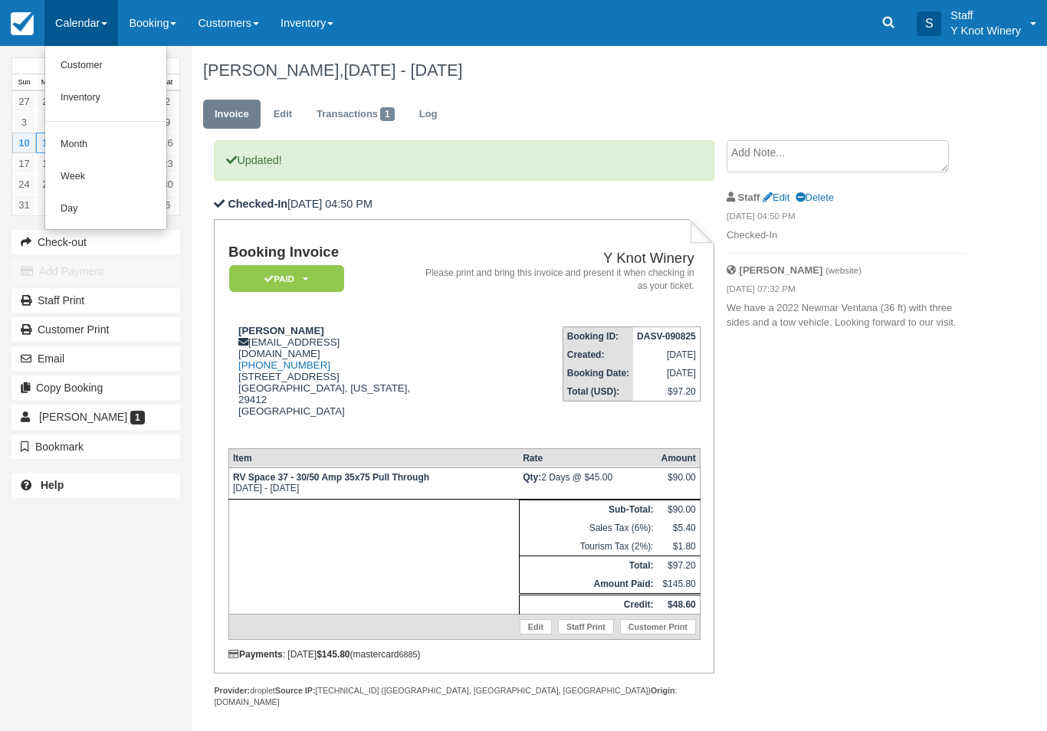
click at [86, 70] on link "Customer" at bounding box center [105, 66] width 121 height 32
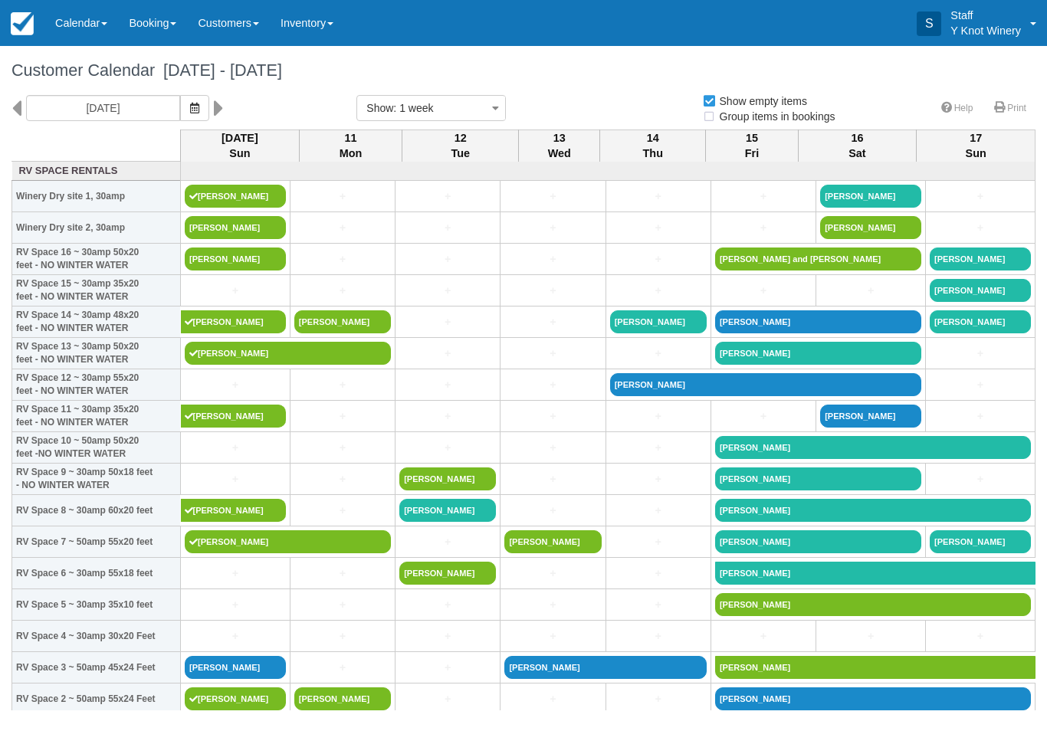
select select
click at [229, 239] on link "Dawn seibert" at bounding box center [235, 227] width 101 height 23
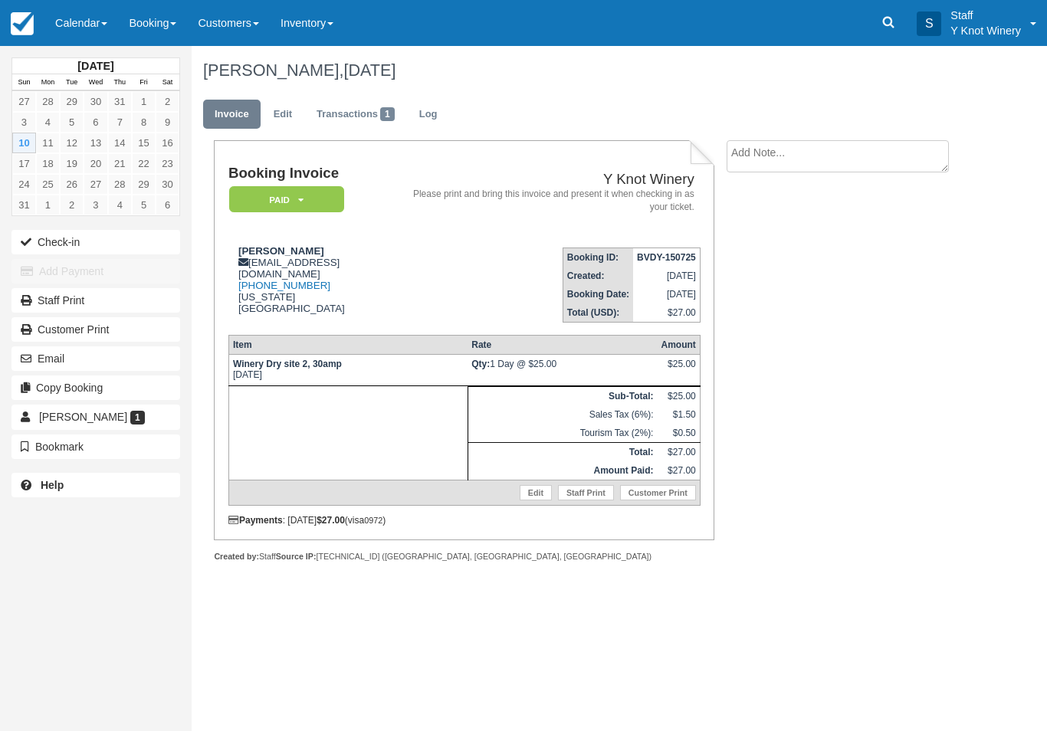
click at [97, 238] on button "Check-in" at bounding box center [95, 242] width 169 height 25
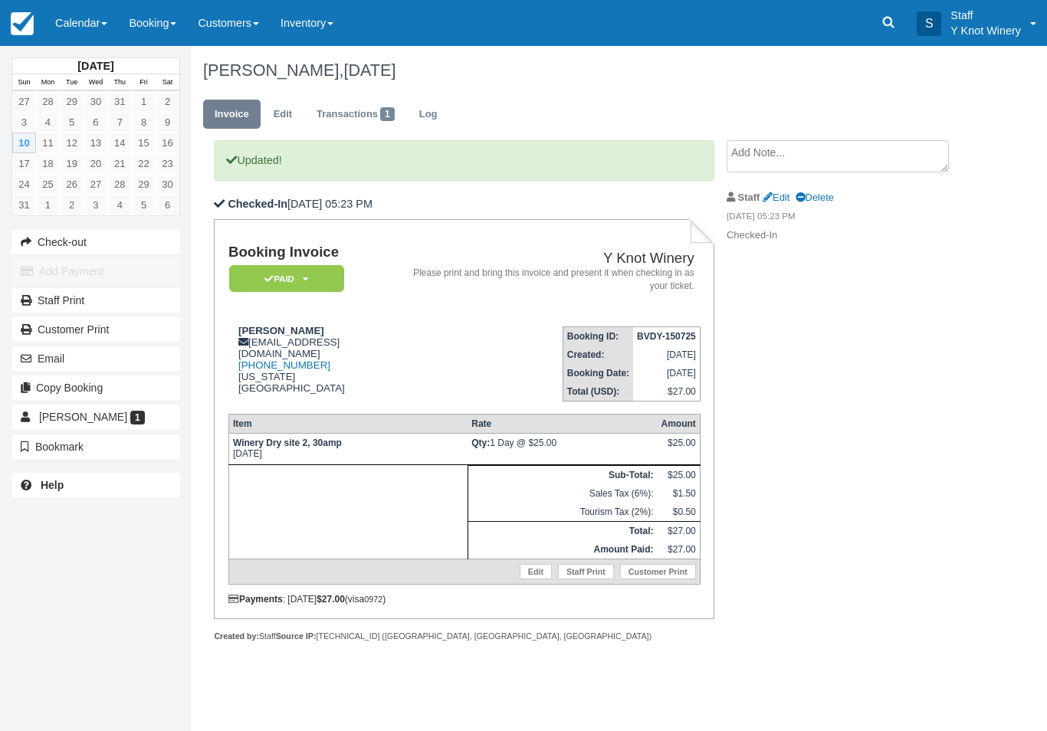
click at [97, 29] on link "Calendar" at bounding box center [81, 23] width 74 height 46
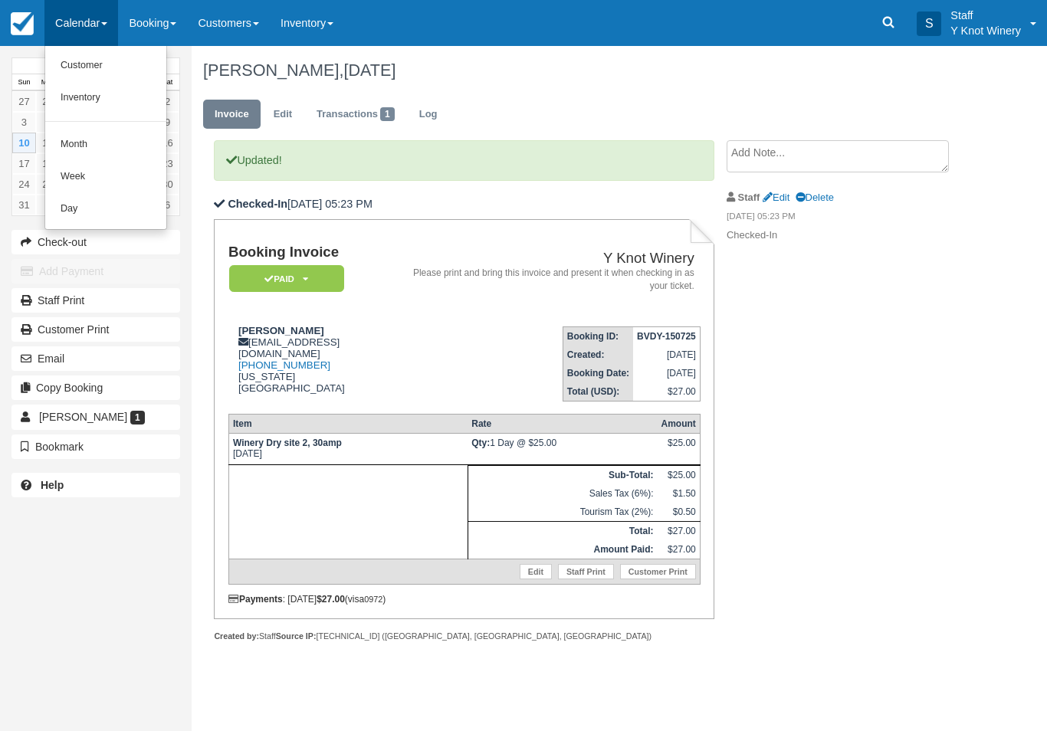
click at [97, 84] on link "Inventory" at bounding box center [105, 98] width 121 height 32
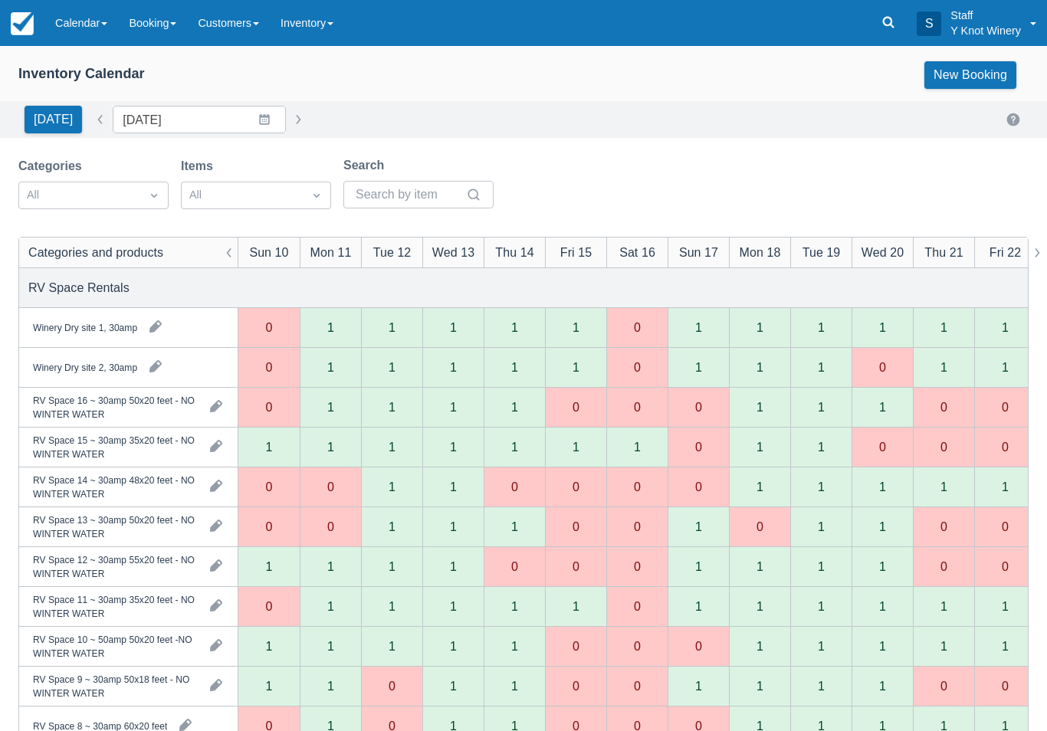
click at [85, 16] on link "Calendar" at bounding box center [81, 23] width 74 height 46
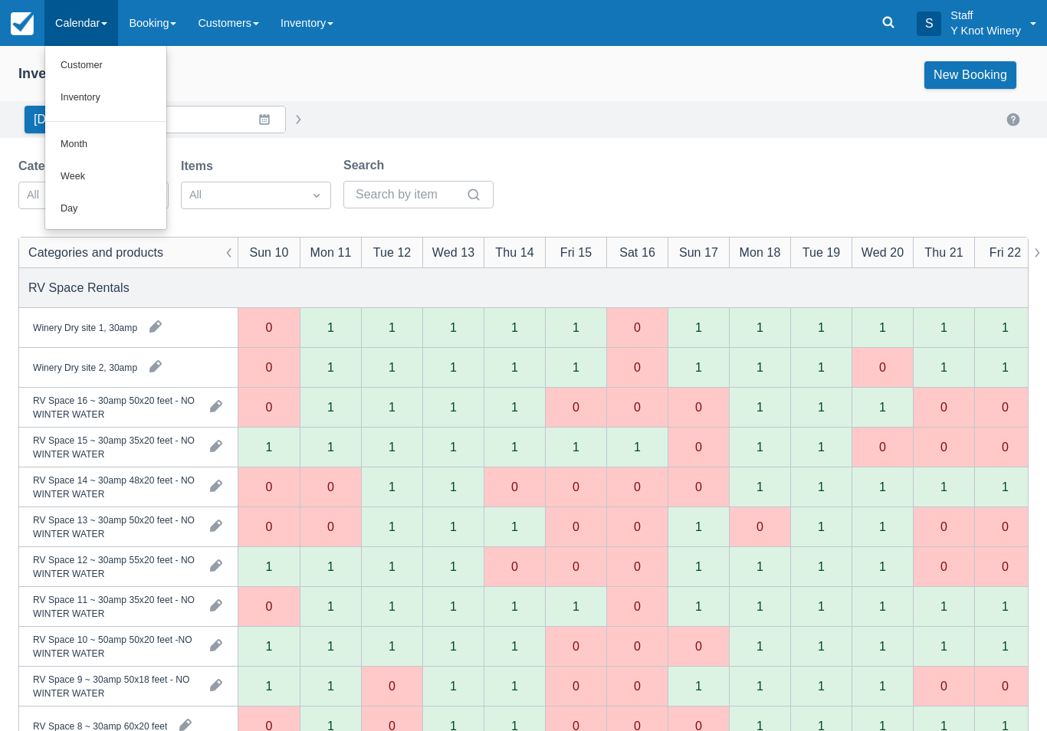
click at [113, 54] on link "Customer" at bounding box center [105, 66] width 121 height 32
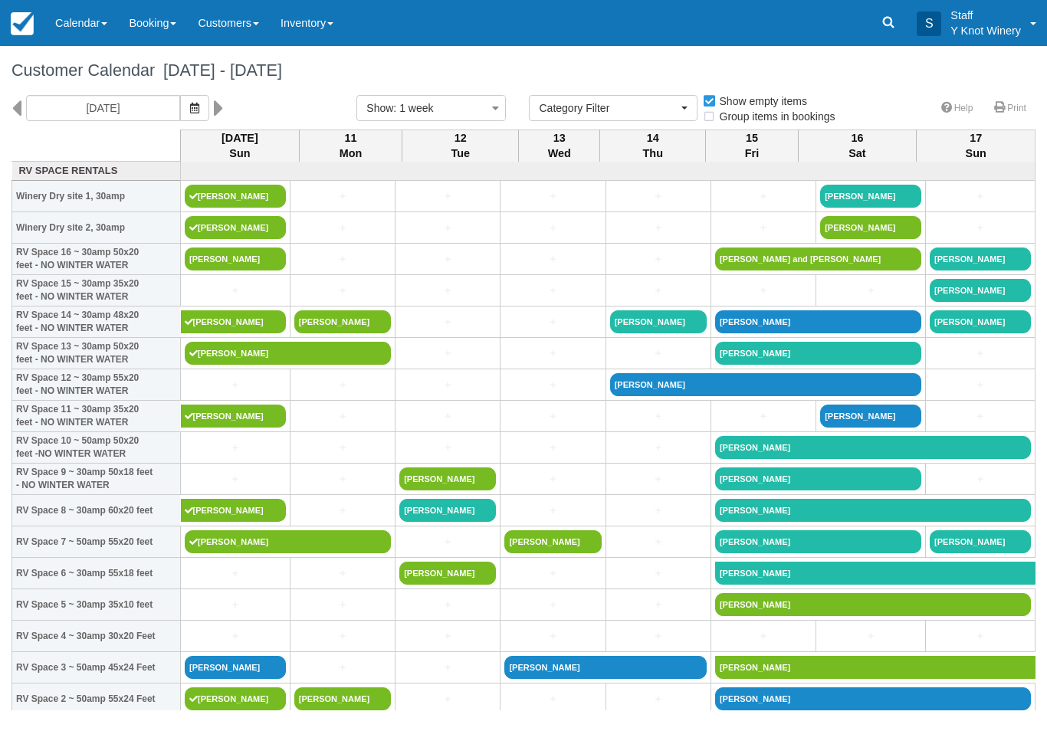
select select
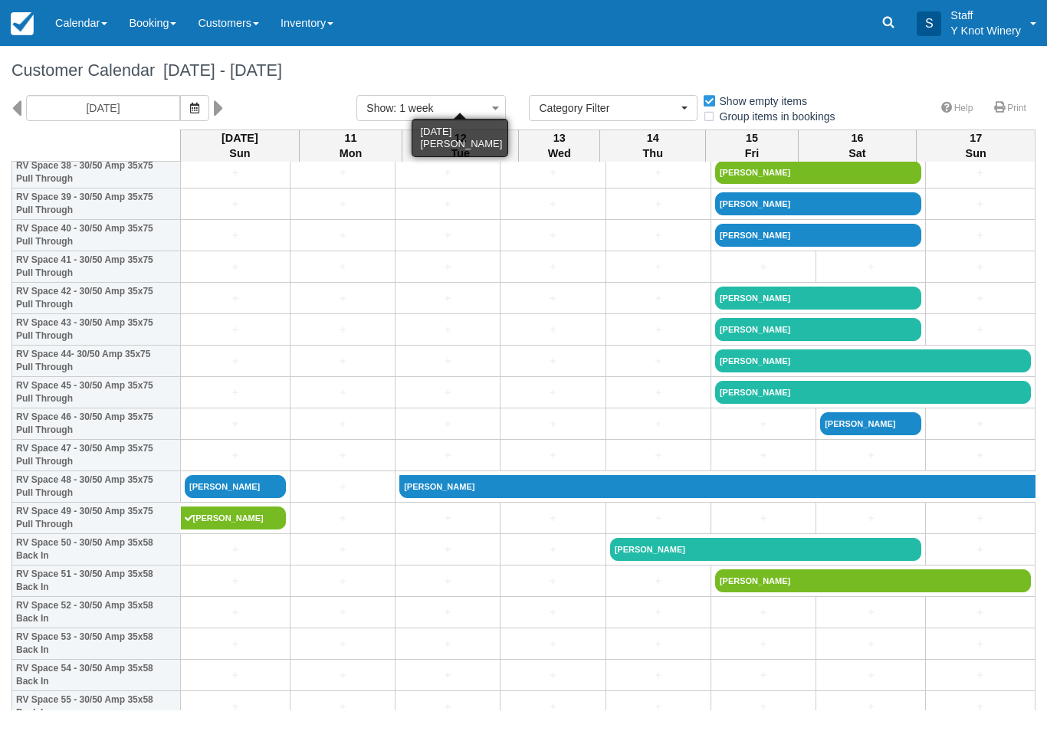
scroll to position [1250, 0]
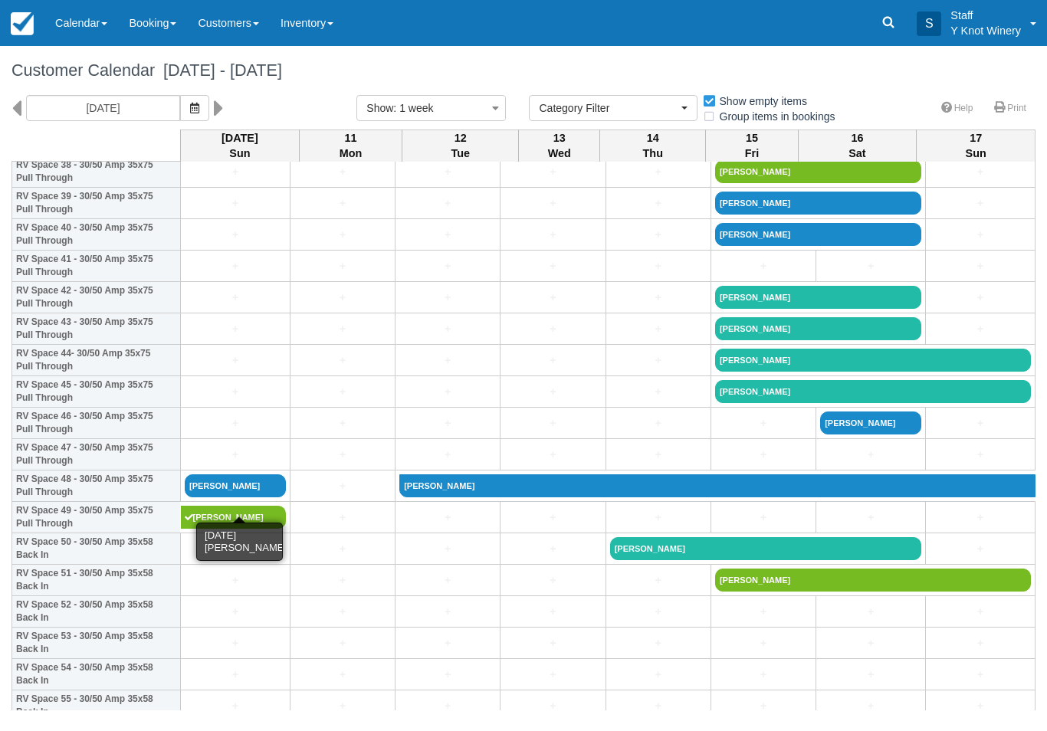
click at [241, 498] on link "[PERSON_NAME]" at bounding box center [235, 486] width 101 height 23
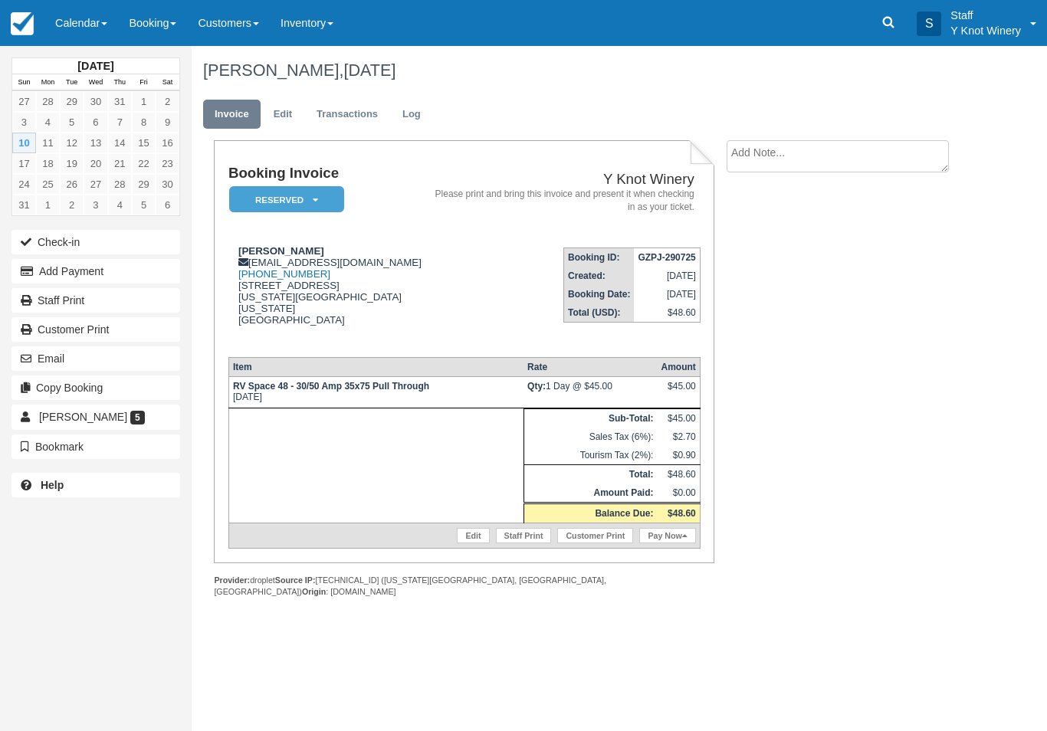
click at [669, 544] on link "Pay Now" at bounding box center [667, 535] width 56 height 15
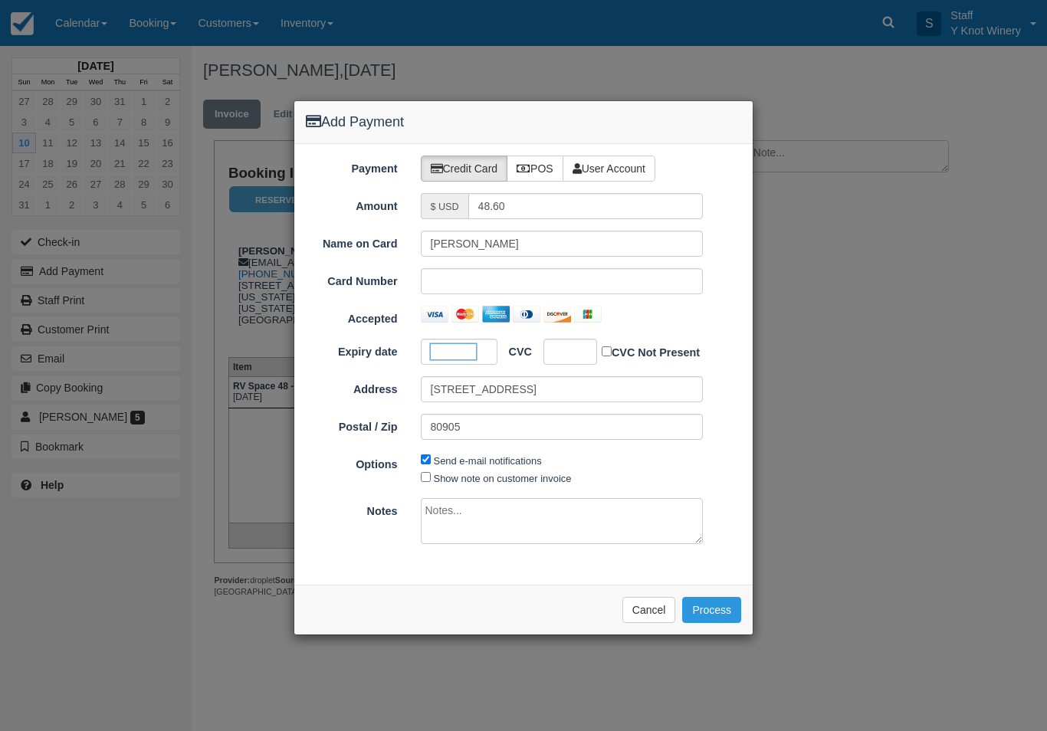
click at [569, 341] on div at bounding box center [571, 352] width 54 height 26
click at [450, 479] on label "Show note on customer invoice" at bounding box center [503, 478] width 138 height 11
click at [431, 479] on input "Show note on customer invoice" at bounding box center [426, 477] width 10 height 10
checkbox input "true"
click at [719, 619] on button "Process" at bounding box center [711, 610] width 59 height 26
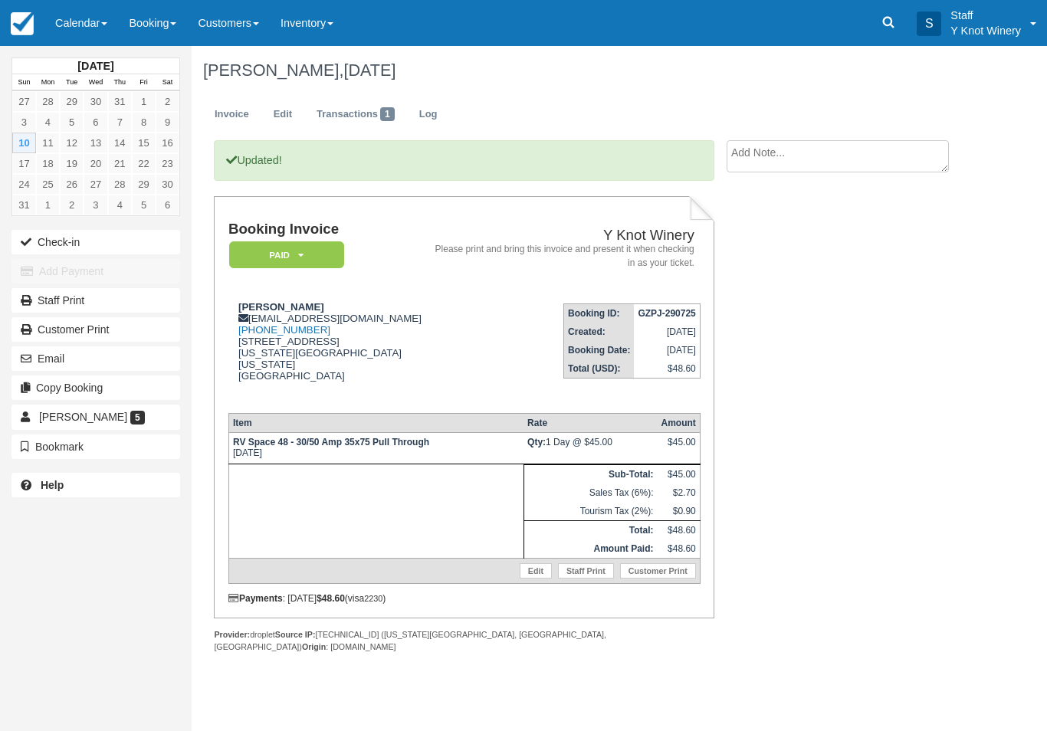
click at [130, 242] on button "Check-in" at bounding box center [95, 242] width 169 height 25
